Goal: Task Accomplishment & Management: Manage account settings

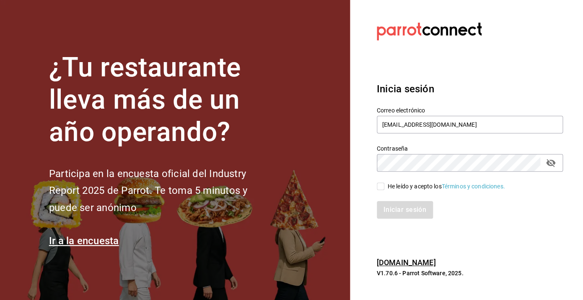
click at [382, 192] on div "Iniciar sesión" at bounding box center [465, 205] width 196 height 28
click at [381, 187] on input "He leído y acepto los Términos y condiciones." at bounding box center [381, 186] width 8 height 8
checkbox input "true"
click at [398, 211] on button "Iniciar sesión" at bounding box center [405, 210] width 57 height 18
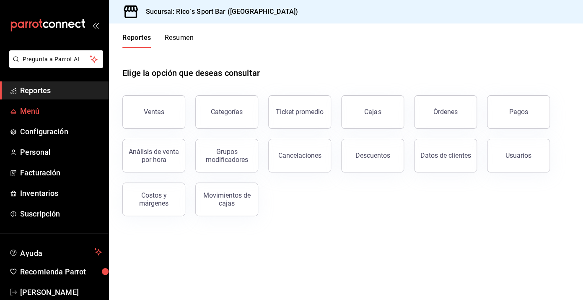
click at [34, 109] on span "Menú" at bounding box center [61, 110] width 82 height 11
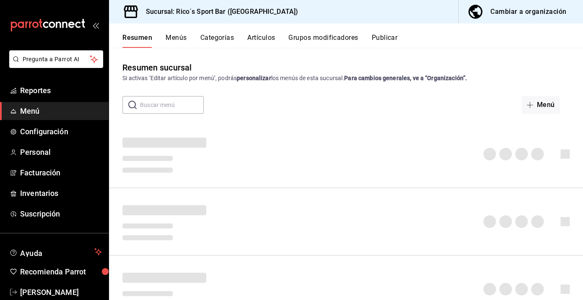
click at [269, 41] on button "Artículos" at bounding box center [261, 41] width 28 height 14
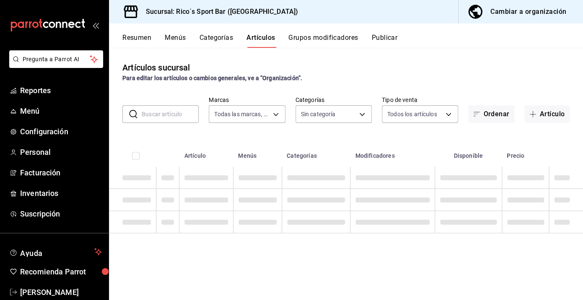
type input "d59757a6-6c4d-4808-9b22-f27a760eaad7"
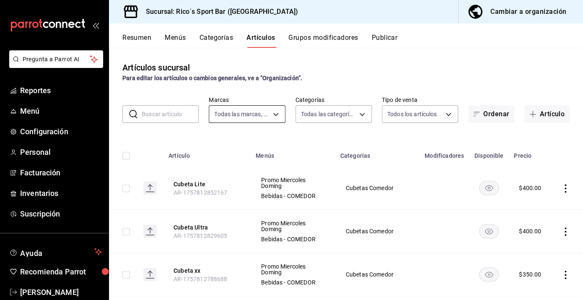
type input "a609f0f1-474f-4742-9420-4a94e5115f1b,7de43e81-fefc-4752-87d9-653373a6db06,dc9f1…"
click at [180, 113] on input "text" at bounding box center [170, 114] width 57 height 17
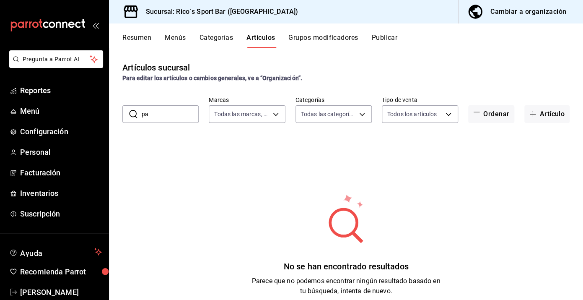
type input "p"
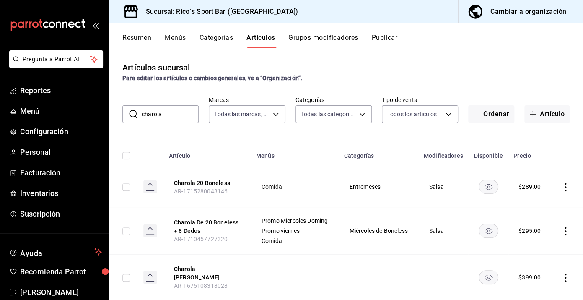
click at [161, 121] on input "charola" at bounding box center [170, 114] width 57 height 17
drag, startPoint x: 174, startPoint y: 117, endPoint x: 104, endPoint y: 117, distance: 70.0
click at [142, 117] on input "charola" at bounding box center [170, 114] width 57 height 17
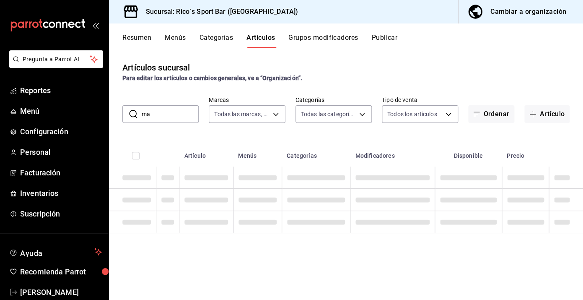
type input "m"
type input "especial"
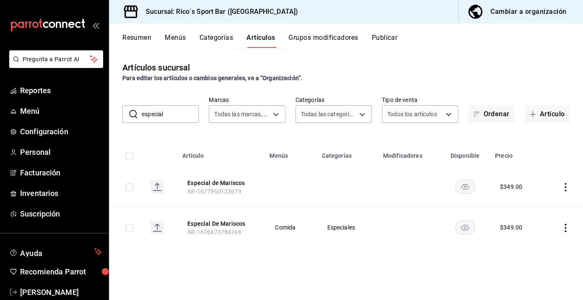
drag, startPoint x: 178, startPoint y: 112, endPoint x: 101, endPoint y: 112, distance: 76.8
click at [142, 112] on input "especial" at bounding box center [170, 114] width 57 height 17
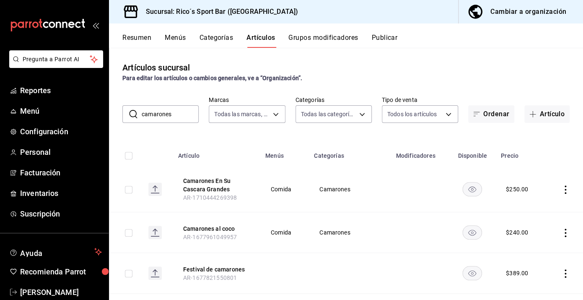
click at [194, 121] on input "camarones" at bounding box center [170, 114] width 57 height 17
drag, startPoint x: 181, startPoint y: 118, endPoint x: 101, endPoint y: 114, distance: 80.2
click at [142, 114] on input "camarones" at bounding box center [170, 114] width 57 height 17
type input "pael"
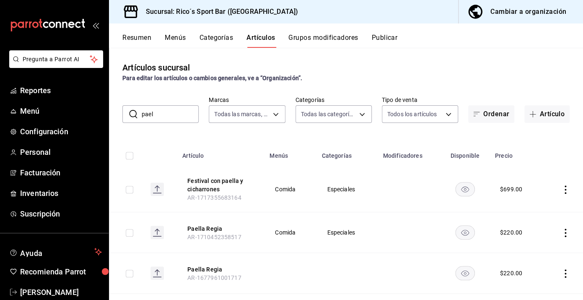
click at [566, 188] on icon "actions" at bounding box center [566, 189] width 8 height 8
click at [541, 210] on span "Editar" at bounding box center [541, 209] width 22 height 9
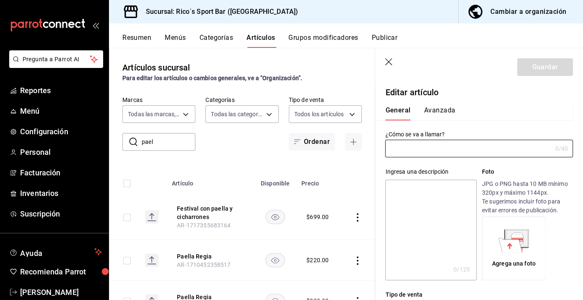
type input "Festival con paella y cicharrones"
type input "$699.00"
radio input "false"
radio input "true"
type input "AR-1717355683164"
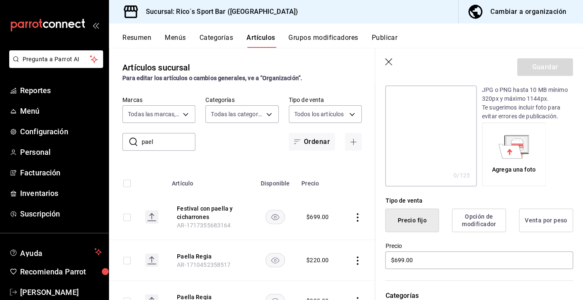
scroll to position [95, 0]
click at [429, 262] on input "$699.00" at bounding box center [479, 259] width 188 height 18
type input "$6.00"
type input "$799.00"
click at [555, 72] on button "Guardar" at bounding box center [546, 67] width 56 height 18
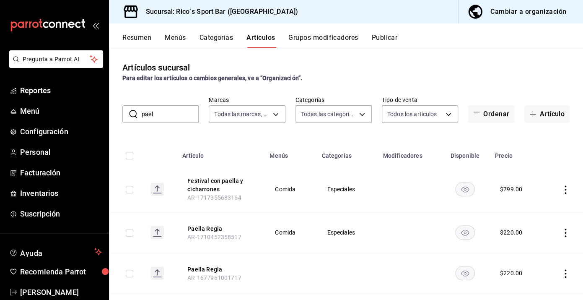
click at [475, 65] on div "Artículos sucursal Para editar los artículos o cambios generales, ve a “Organiz…" at bounding box center [346, 71] width 474 height 21
click at [384, 71] on div "Artículos sucursal Para editar los artículos o cambios generales, ve a “Organiz…" at bounding box center [346, 71] width 474 height 21
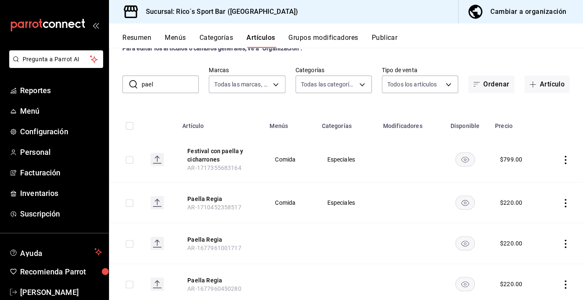
scroll to position [55, 0]
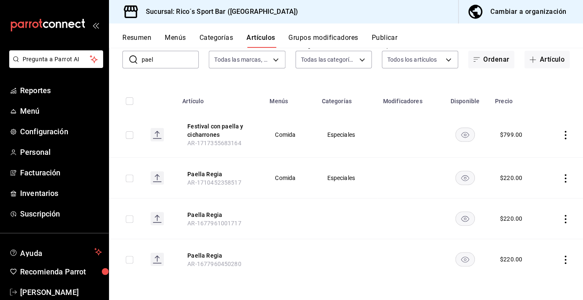
click at [565, 177] on icon "actions" at bounding box center [566, 178] width 8 height 8
click at [541, 198] on span "Editar" at bounding box center [541, 197] width 22 height 9
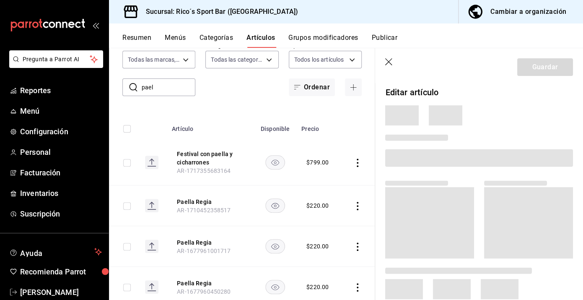
scroll to position [82, 0]
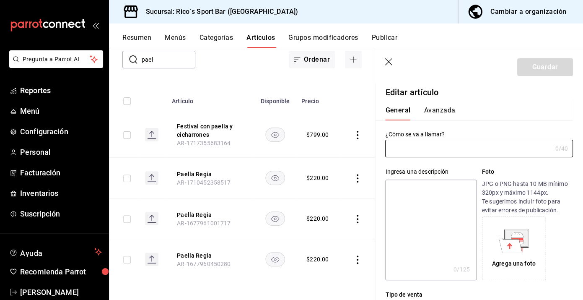
type input "Paella Regia"
type textarea "Paella Regia"
type textarea "x"
type input "$220.00"
type input "AR-1710452358517"
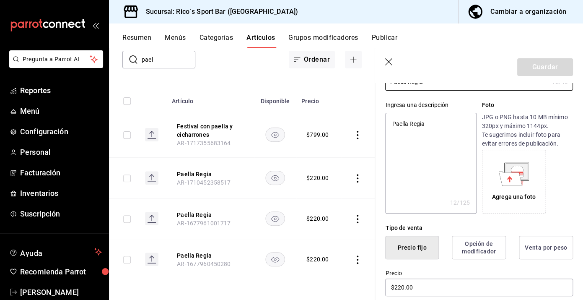
scroll to position [107, 0]
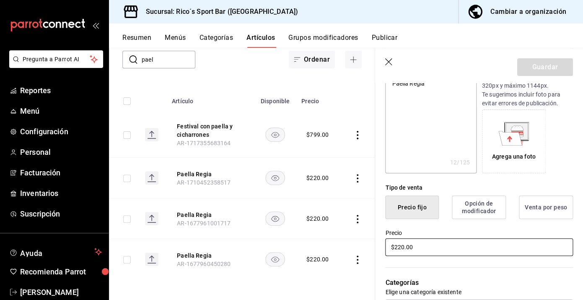
click at [429, 247] on input "$220.00" at bounding box center [479, 247] width 188 height 18
type textarea "x"
type input "$220.00"
type textarea "x"
type input "$220.00"
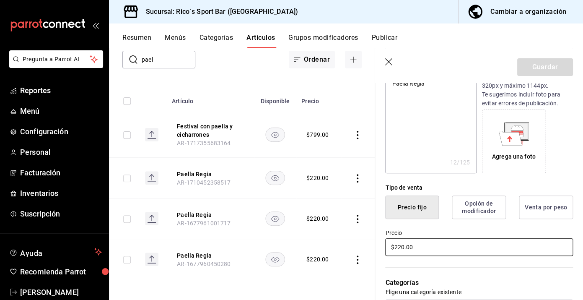
type textarea "x"
type input "$220.00"
type textarea "x"
type input "$22.00"
type textarea "x"
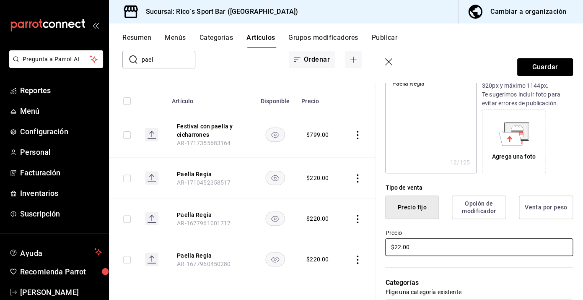
type input "$2.00"
type textarea "x"
type input "$25.00"
type textarea "x"
type input "$250.00"
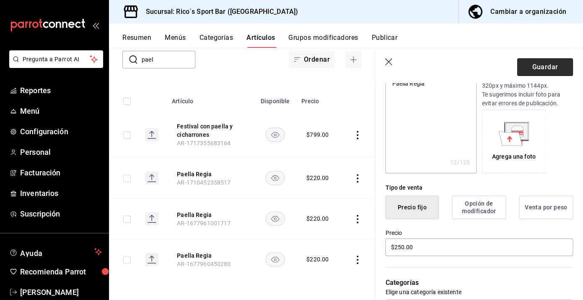
click at [539, 72] on button "Guardar" at bounding box center [546, 67] width 56 height 18
type textarea "x"
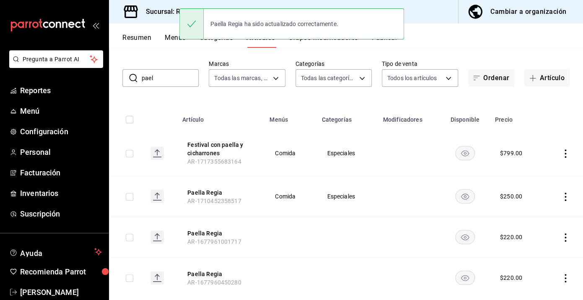
scroll to position [55, 0]
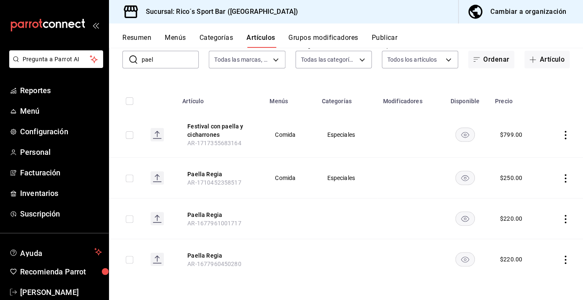
click at [565, 219] on icon "actions" at bounding box center [566, 219] width 8 height 8
click at [539, 239] on span "Editar" at bounding box center [541, 238] width 22 height 9
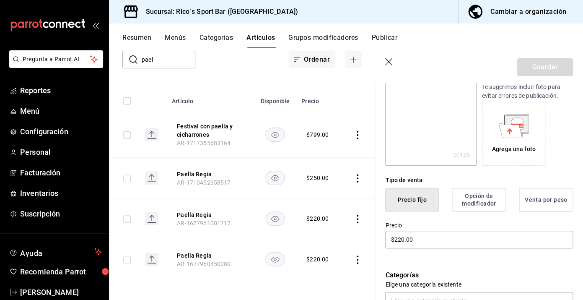
scroll to position [118, 0]
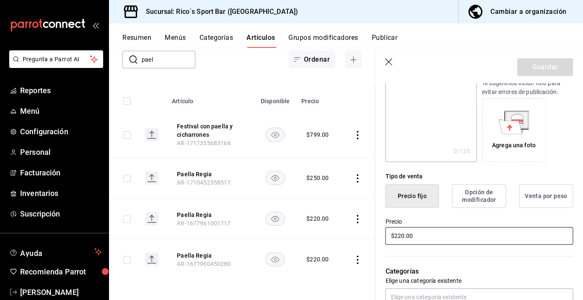
click at [426, 236] on input "$220.00" at bounding box center [479, 236] width 188 height 18
type input "$250.00"
click at [550, 56] on header "Guardar" at bounding box center [479, 65] width 208 height 34
click at [550, 64] on button "Guardar" at bounding box center [546, 67] width 56 height 18
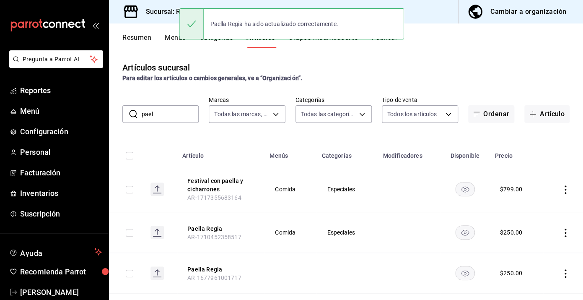
scroll to position [55, 0]
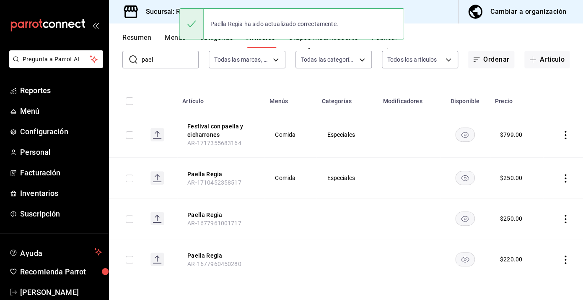
click at [567, 258] on icon "actions" at bounding box center [566, 259] width 8 height 8
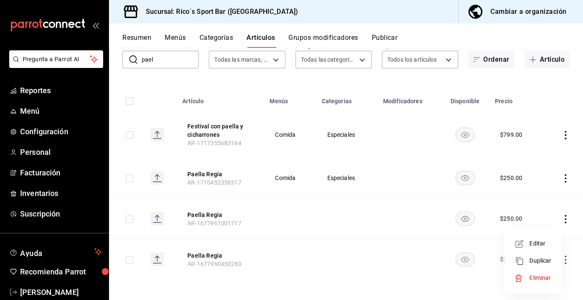
click at [550, 243] on span "Editar" at bounding box center [541, 243] width 22 height 9
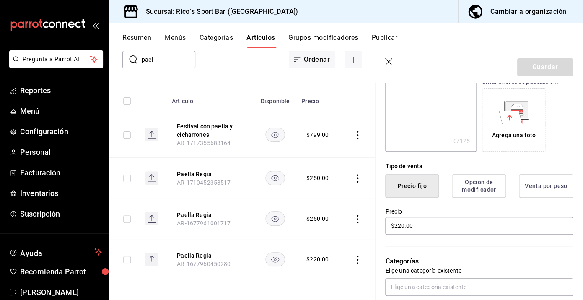
scroll to position [132, 0]
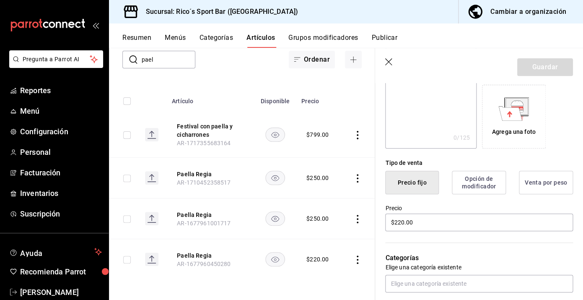
click at [429, 232] on div "Precio $220.00" at bounding box center [479, 218] width 188 height 28
click at [427, 222] on input "$220.00" at bounding box center [479, 222] width 188 height 18
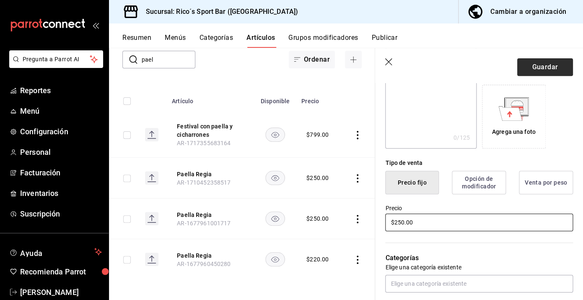
type input "$250.00"
click at [549, 70] on button "Guardar" at bounding box center [546, 67] width 56 height 18
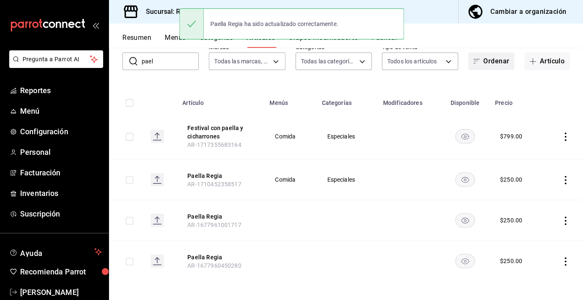
scroll to position [55, 0]
